Goal: Information Seeking & Learning: Learn about a topic

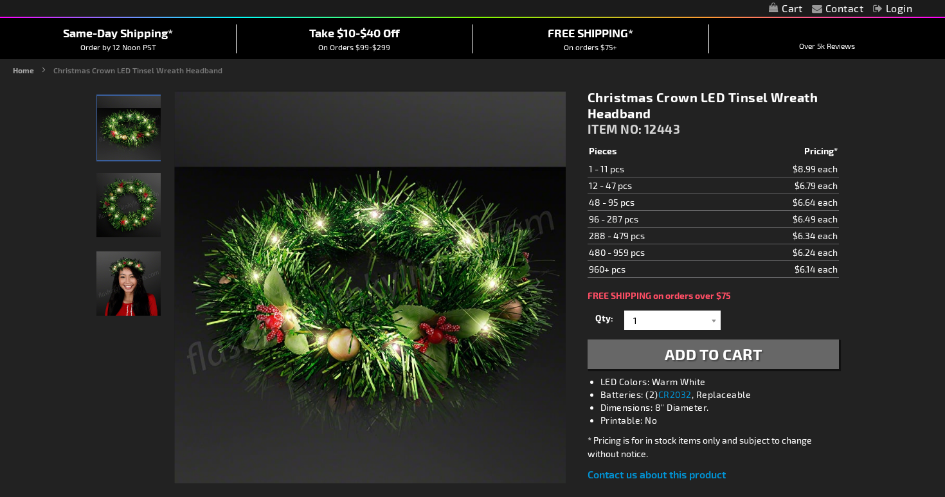
scroll to position [111, 0]
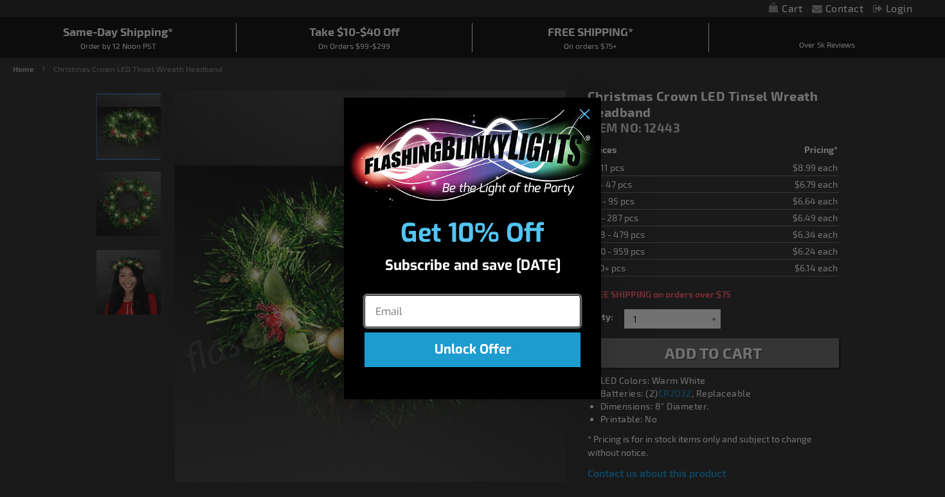
click at [377, 310] on input "Email" at bounding box center [472, 311] width 216 height 32
type input "sungodess58@aol.com"
click at [497, 350] on button "Unlock Offer" at bounding box center [472, 349] width 216 height 35
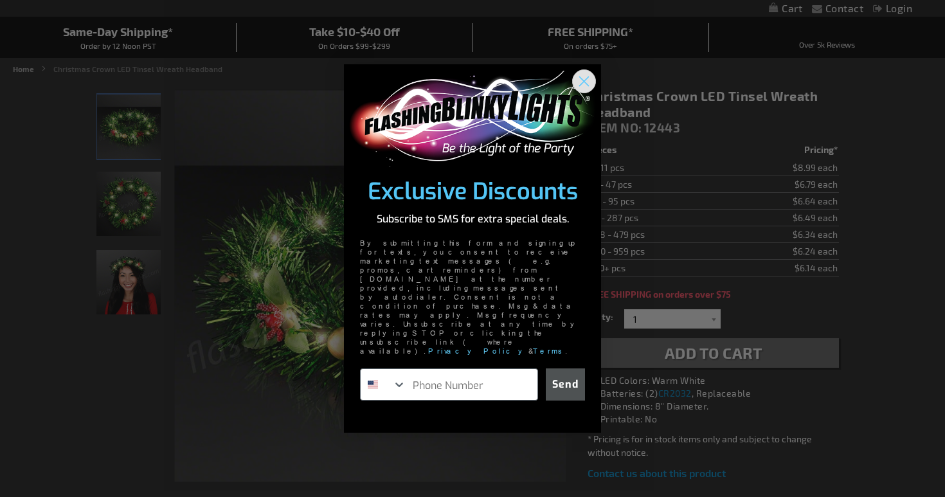
click at [584, 91] on circle "Close dialog" at bounding box center [583, 80] width 21 height 21
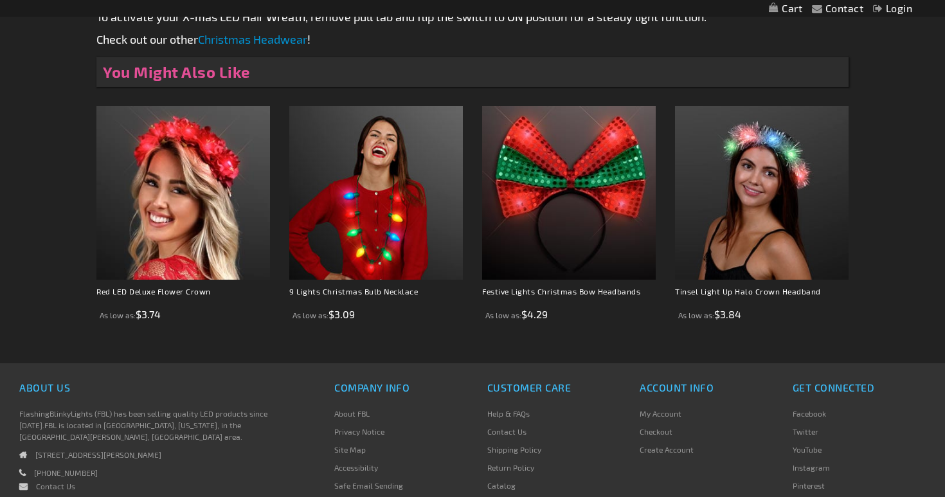
scroll to position [713, 0]
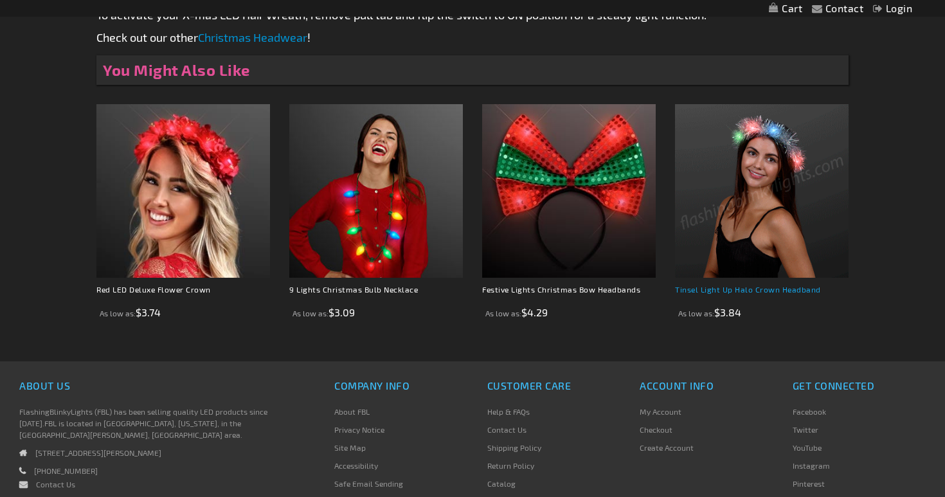
click at [723, 289] on link "Tinsel Light Up Halo Crown Headband" at bounding box center [748, 289] width 146 height 9
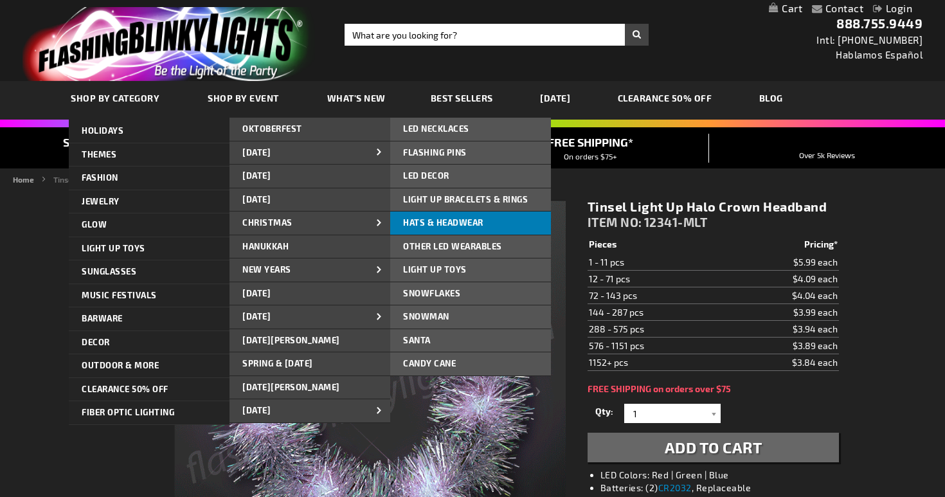
click at [418, 220] on span "Hats & Headwear" at bounding box center [443, 222] width 80 height 10
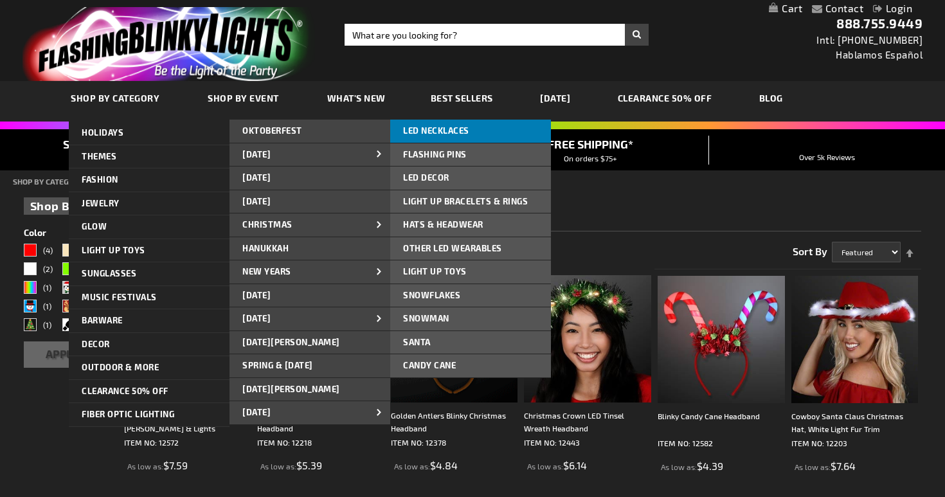
click at [440, 125] on link "LED NECKLACES" at bounding box center [470, 131] width 161 height 23
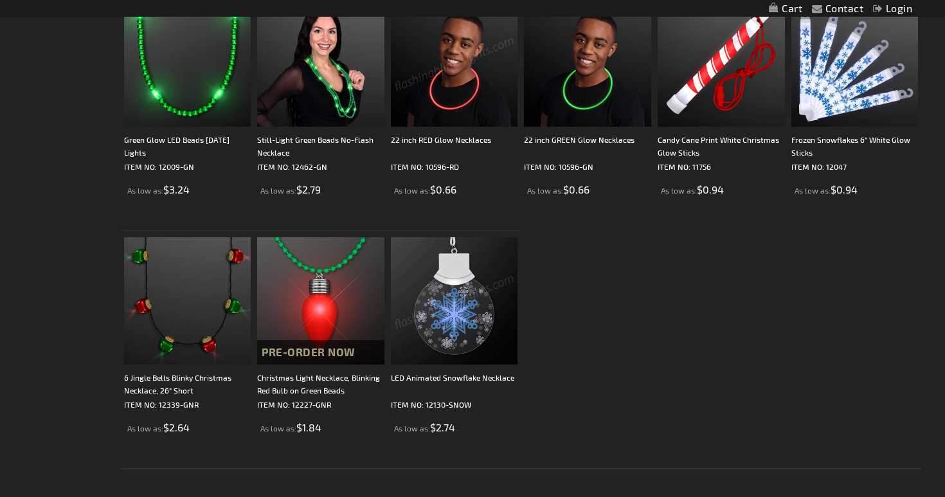
scroll to position [1353, 0]
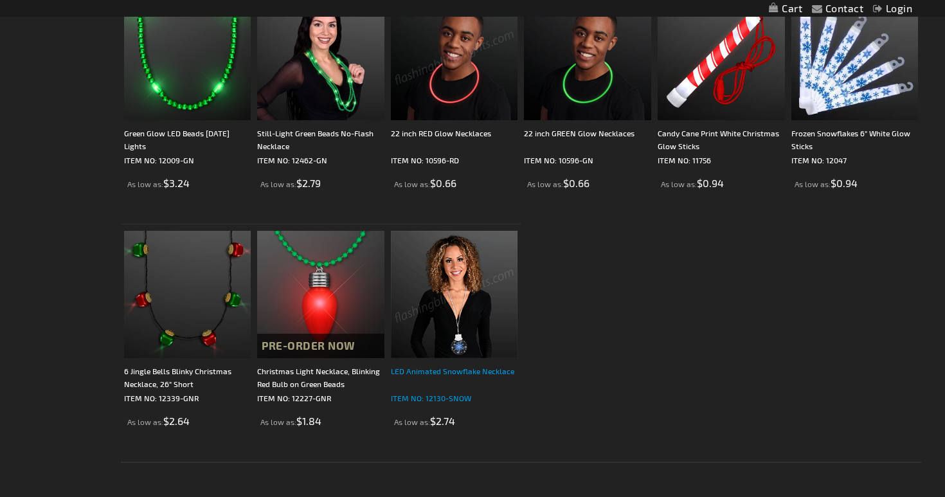
click at [427, 370] on div "LED Animated Snowflake Necklace" at bounding box center [454, 377] width 127 height 26
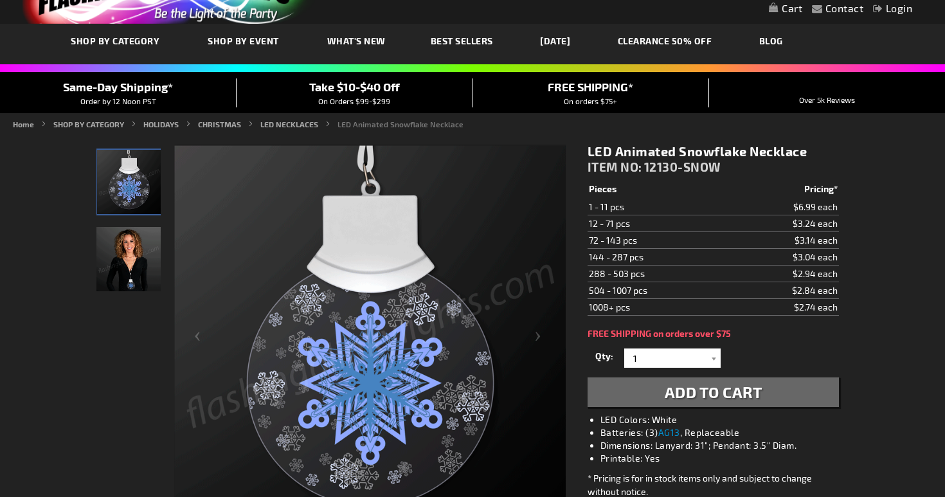
scroll to position [56, 0]
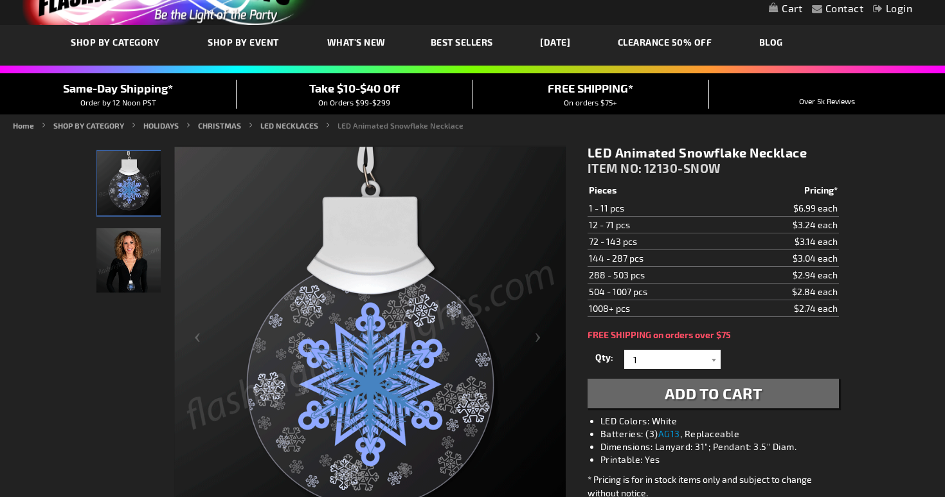
click at [123, 272] on img "Female wearing LED Light Up Animated Snowflake Necklace" at bounding box center [128, 260] width 64 height 64
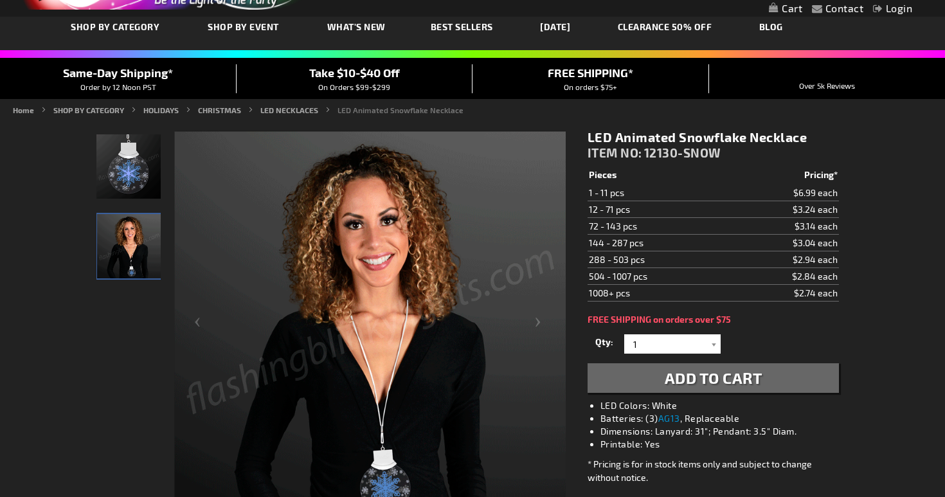
scroll to position [0, 0]
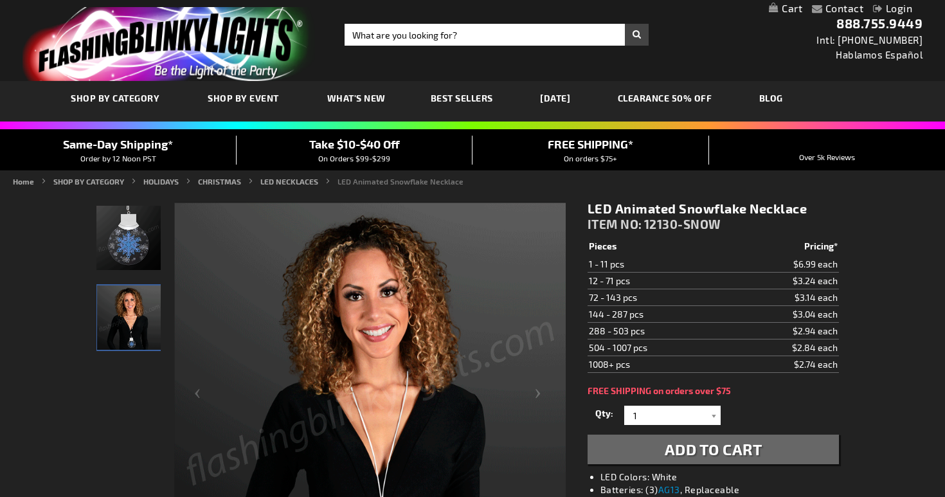
click at [449, 98] on span "Best Sellers" at bounding box center [462, 98] width 62 height 11
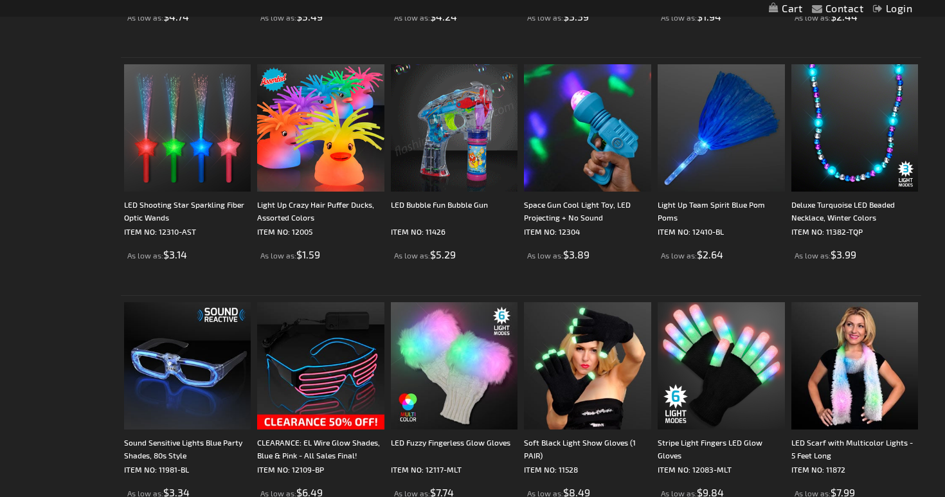
scroll to position [1763, 0]
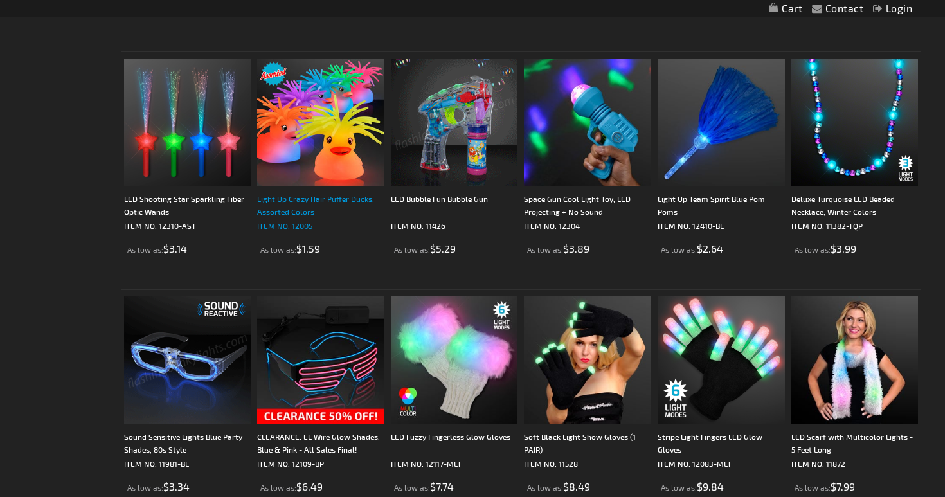
click at [308, 198] on div "Light Up Crazy Hair Puffer Ducks, Assorted Colors" at bounding box center [320, 205] width 127 height 26
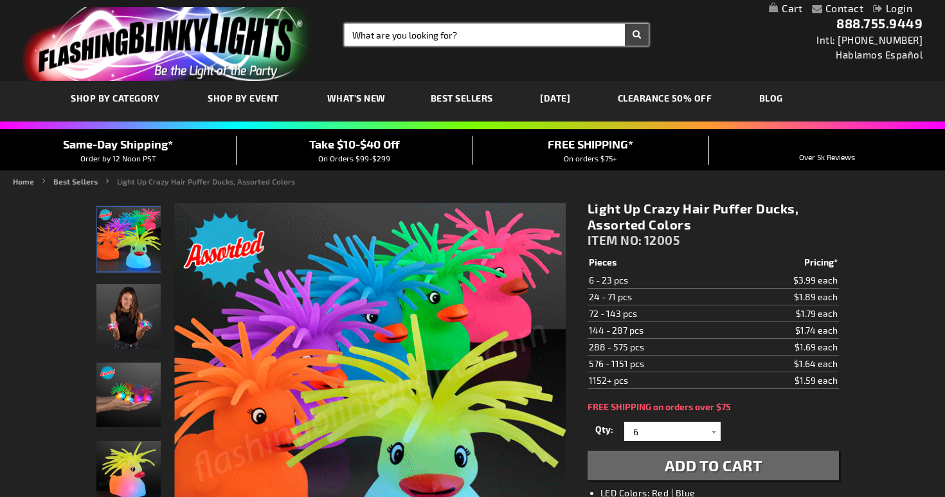
click at [368, 35] on input "Search" at bounding box center [496, 35] width 304 height 22
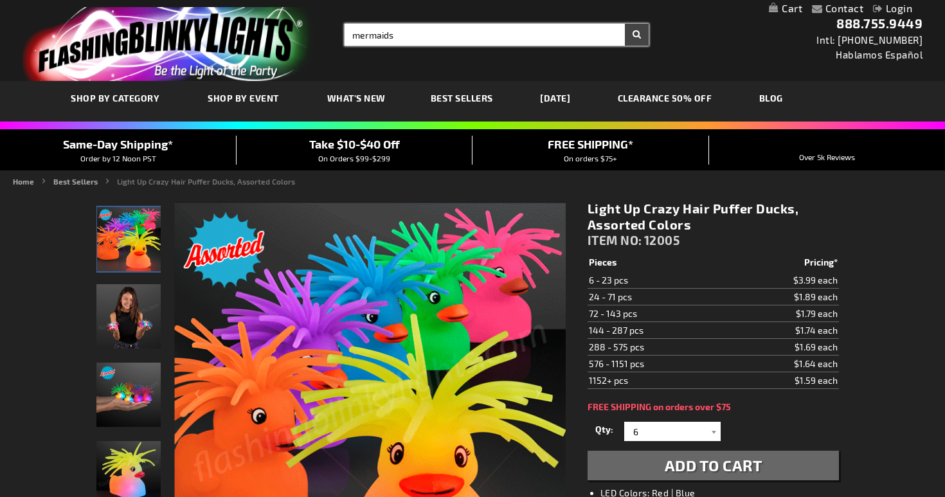
type input "mermaids"
click at [625, 24] on button "Search" at bounding box center [637, 35] width 24 height 22
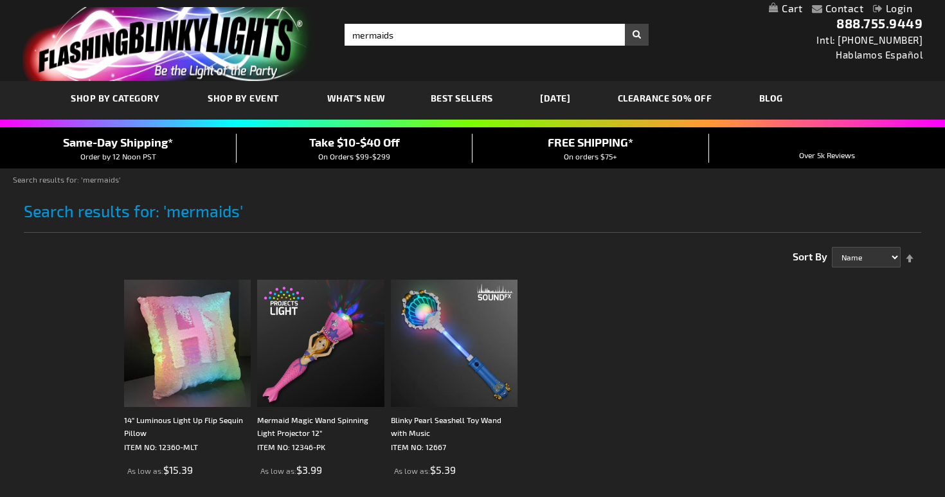
click at [459, 95] on span "Best Sellers" at bounding box center [462, 98] width 62 height 11
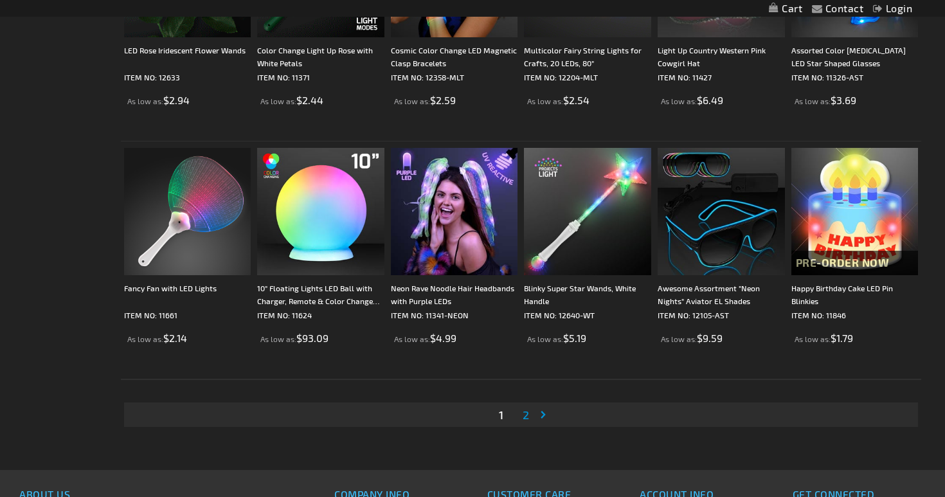
scroll to position [2432, 0]
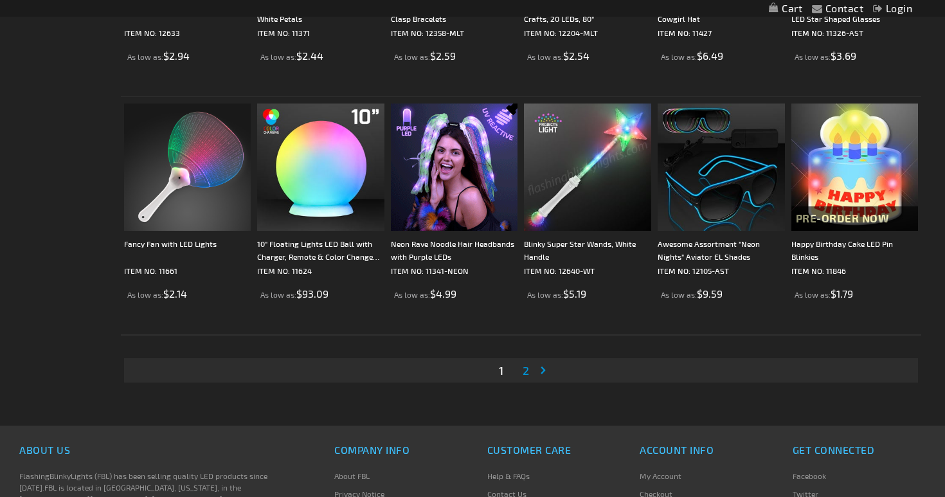
click at [526, 368] on span "2" at bounding box center [525, 370] width 6 height 14
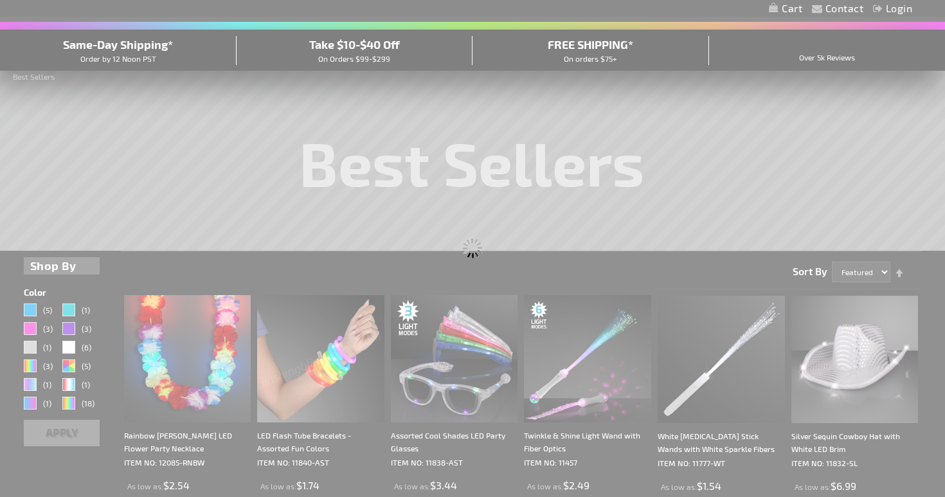
scroll to position [0, 0]
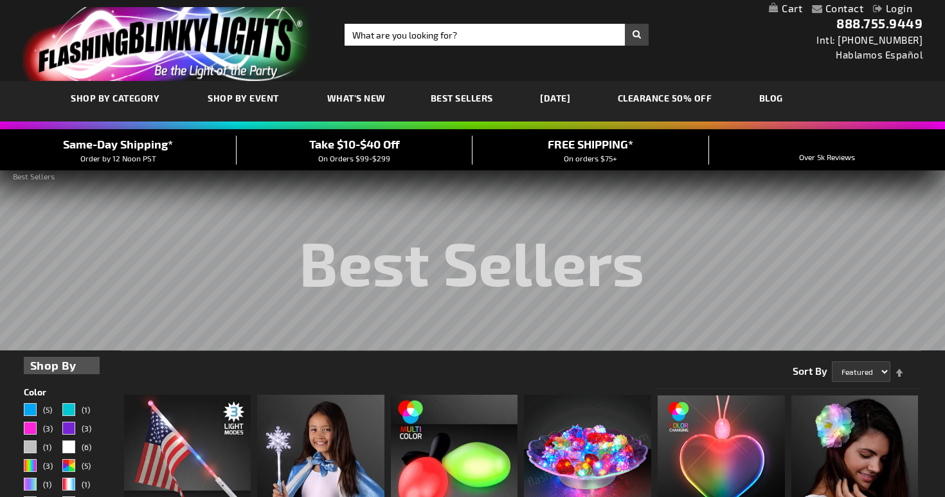
click at [663, 94] on link "CLEARANCE 50% OFF" at bounding box center [665, 97] width 114 height 43
